Goal: Information Seeking & Learning: Learn about a topic

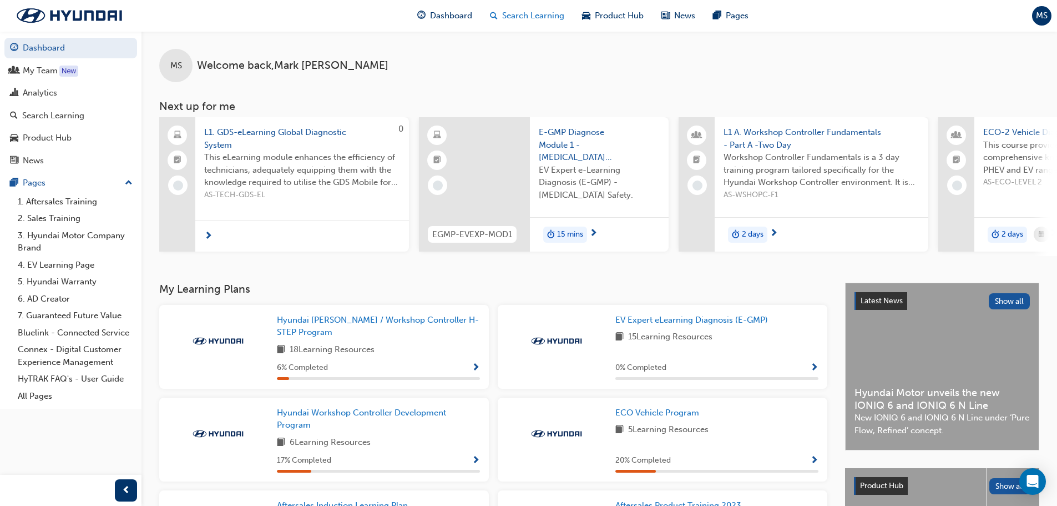
click at [536, 13] on span "Search Learning" at bounding box center [533, 15] width 62 height 13
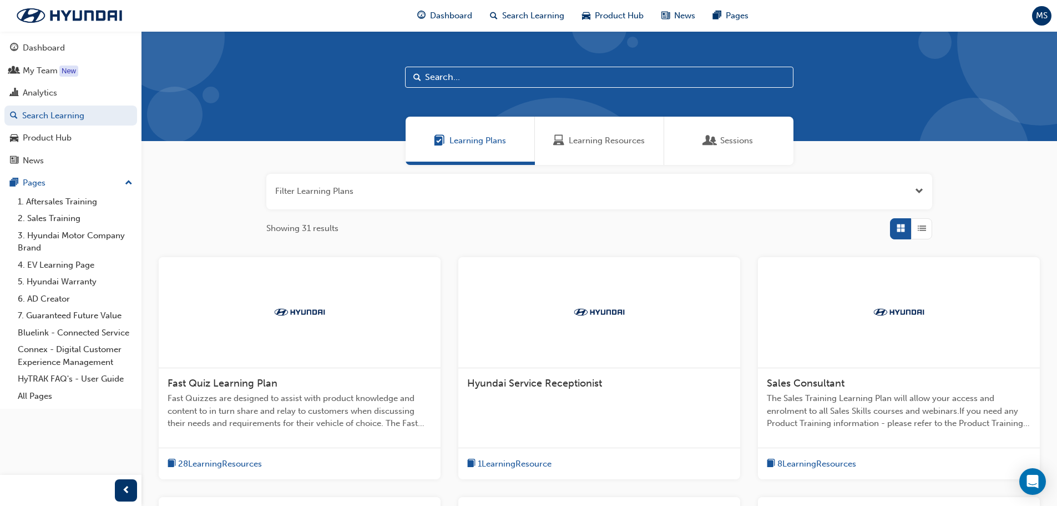
click at [580, 82] on input "text" at bounding box center [599, 77] width 388 height 21
click at [486, 78] on input "text" at bounding box center [599, 77] width 388 height 21
paste input "Electrical Diagnosis"
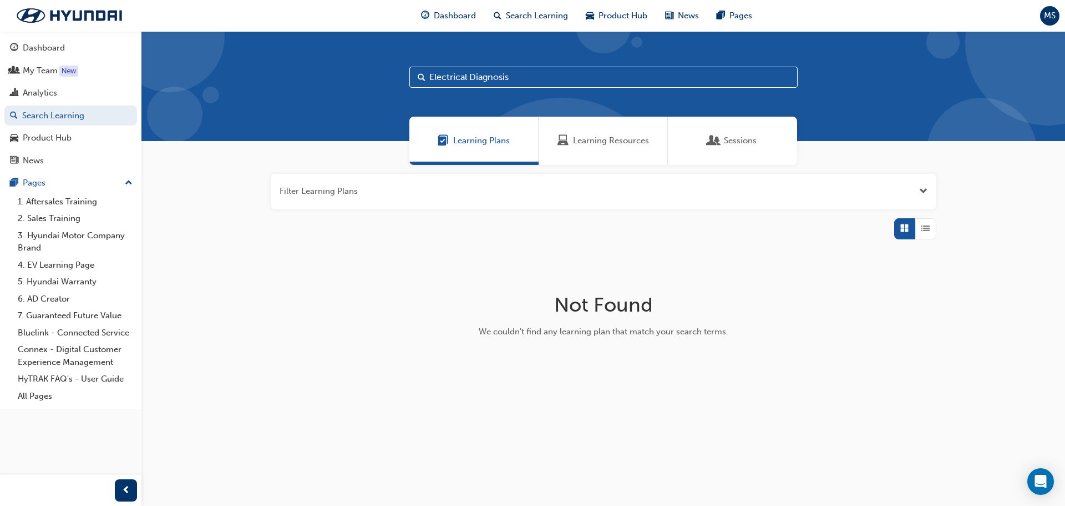
type input "Electrical Diagnosis"
click at [584, 140] on span "Learning Resources" at bounding box center [611, 140] width 76 height 13
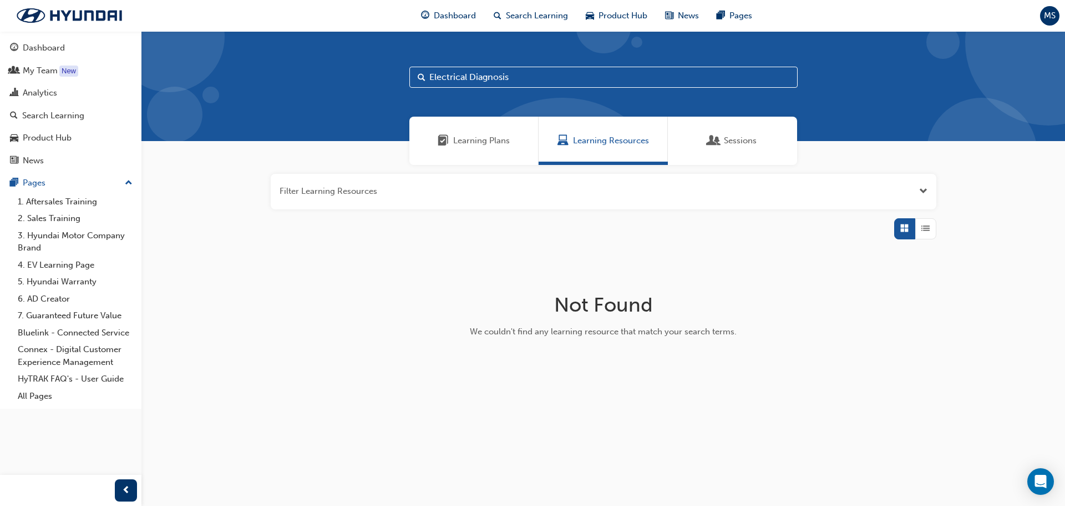
click at [732, 144] on span "Sessions" at bounding box center [740, 140] width 33 height 13
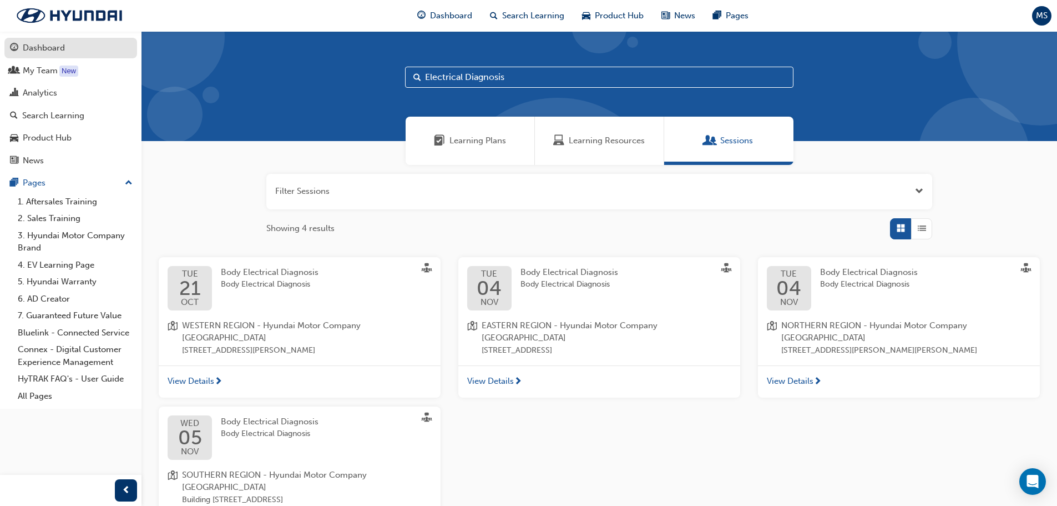
click at [41, 53] on div "Dashboard" at bounding box center [44, 48] width 42 height 13
